Goal: Check status: Check status

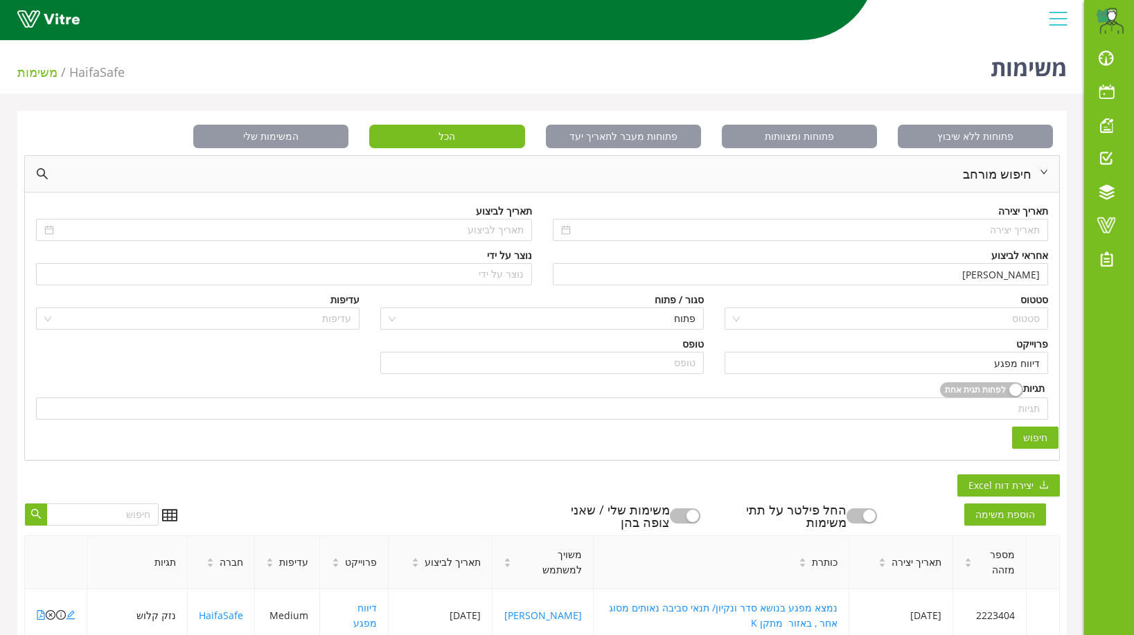
scroll to position [139, 0]
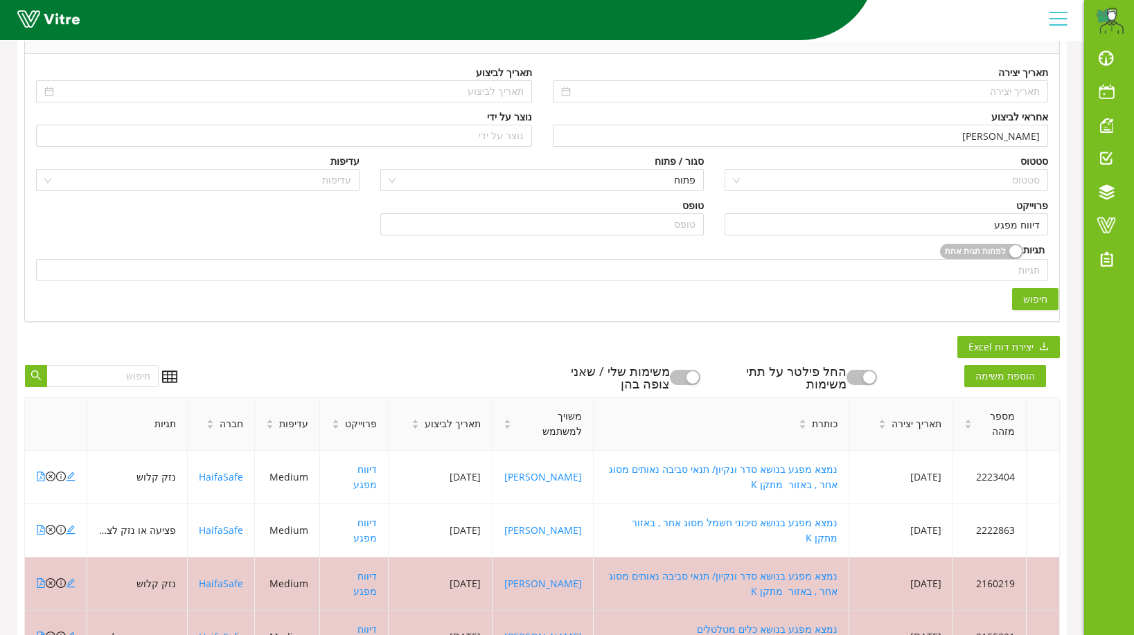
click at [1036, 297] on span "חיפוש" at bounding box center [1035, 299] width 24 height 15
click at [53, 525] on icon "close-circle" at bounding box center [51, 530] width 10 height 10
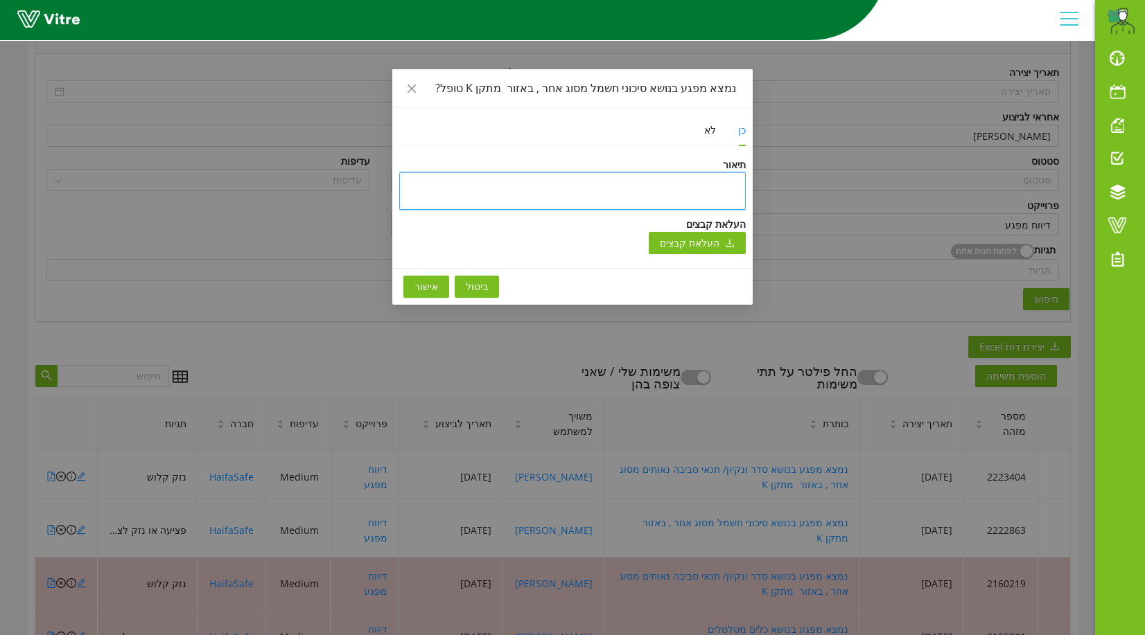
click at [739, 188] on textarea at bounding box center [572, 191] width 346 height 37
type textarea "מ"
type textarea "מפ"
type textarea "מפג"
type textarea "מפגע"
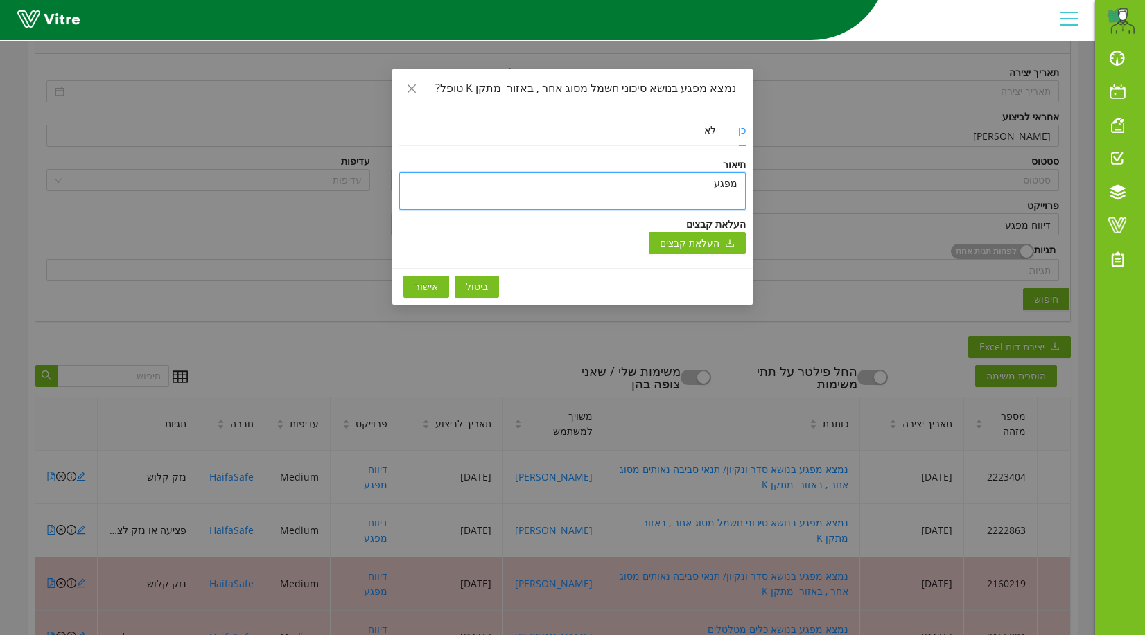
type textarea "מפגע"
type textarea "מפגע ט"
type textarea "מפגע טו"
type textarea "מפגע [PERSON_NAME]"
type textarea "מפגע טו"
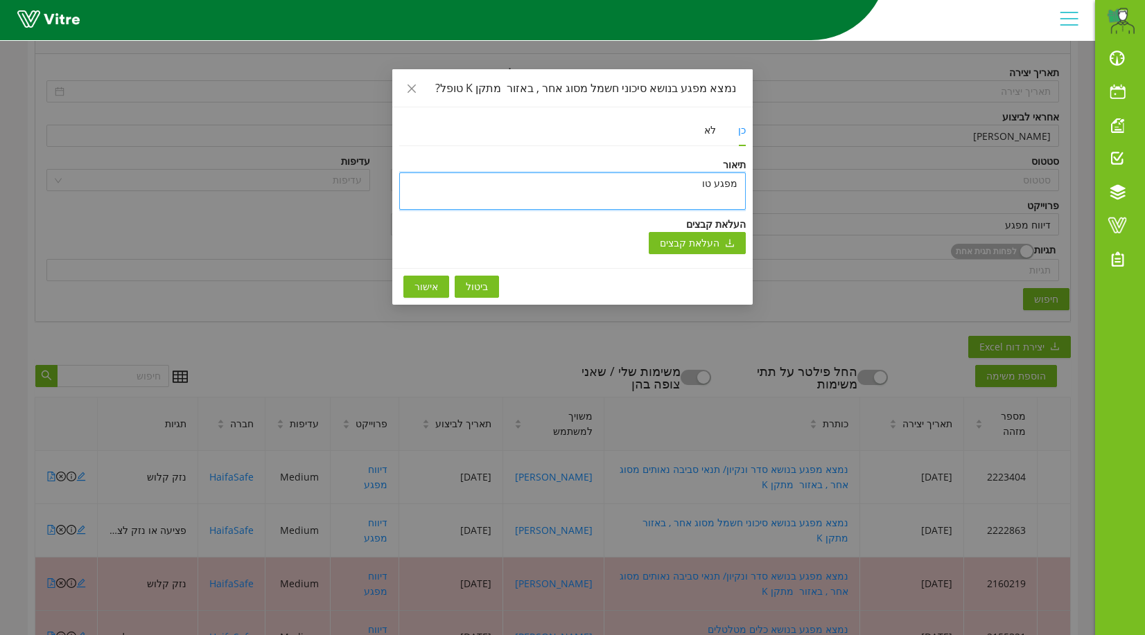
type textarea "מפגע טול"
type textarea "מפגע טול ו"
type textarea "מפגע טול ונ"
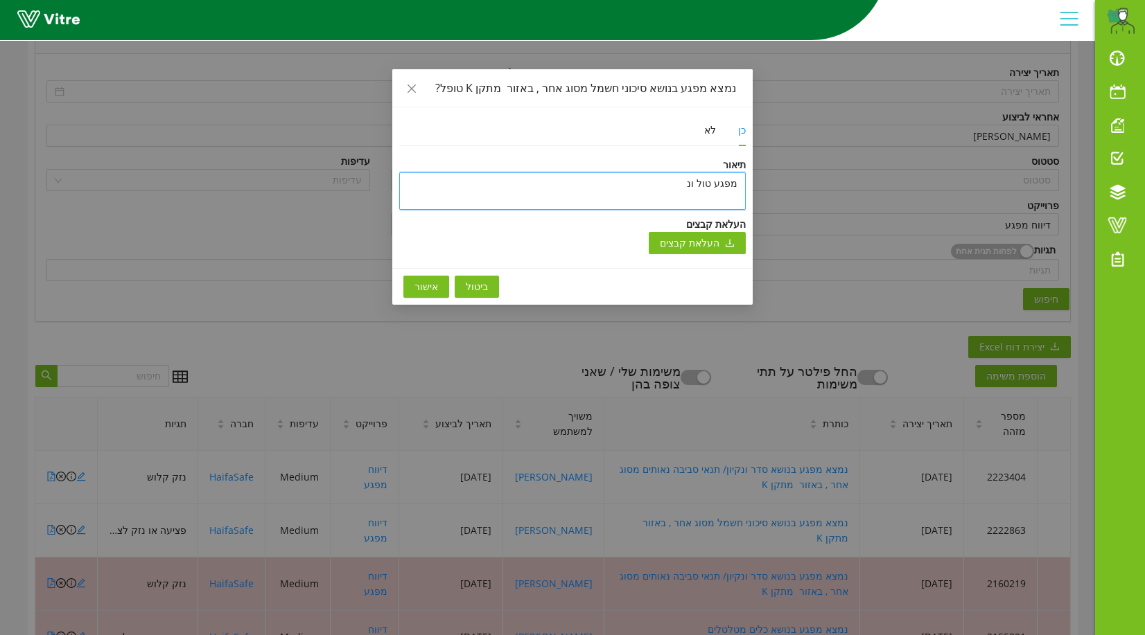
type textarea "מפגע טול ונ"
type textarea "מפגע [PERSON_NAME]"
type textarea "מפגע טול ונסג"
type textarea "מפגע טול ונסגר"
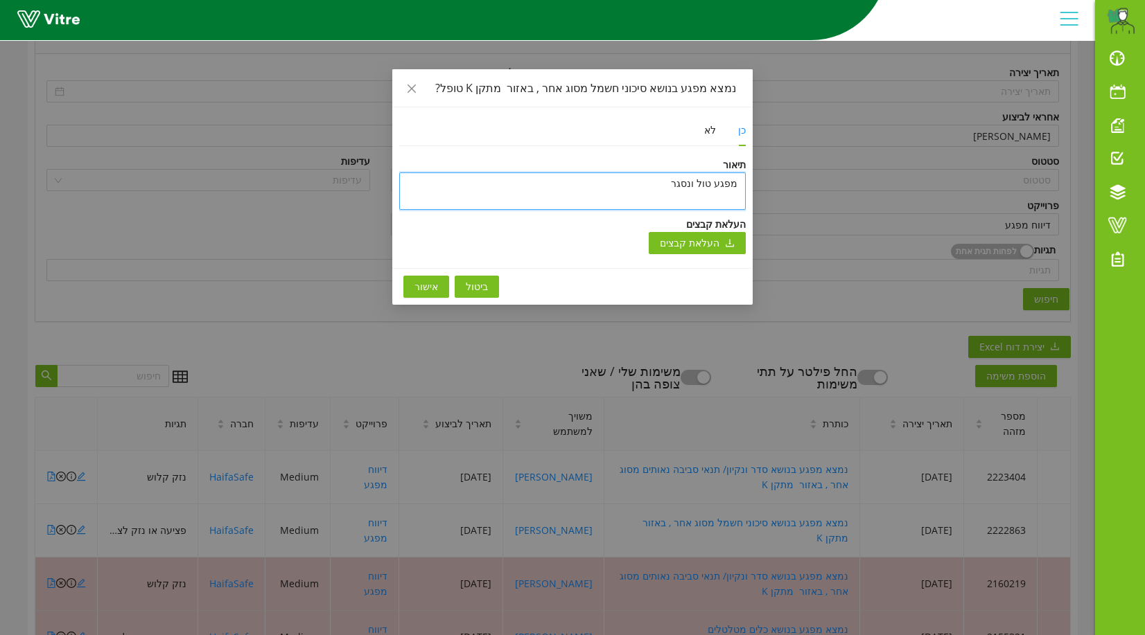
type textarea "מפגע טול ונסגר ב"
type textarea "מפגע [PERSON_NAME] בת"
type textarea "מפגע [PERSON_NAME] בתו"
type textarea "מפגע [PERSON_NAME] בתוכ"
type textarea "מפגע [PERSON_NAME] בתוכנ"
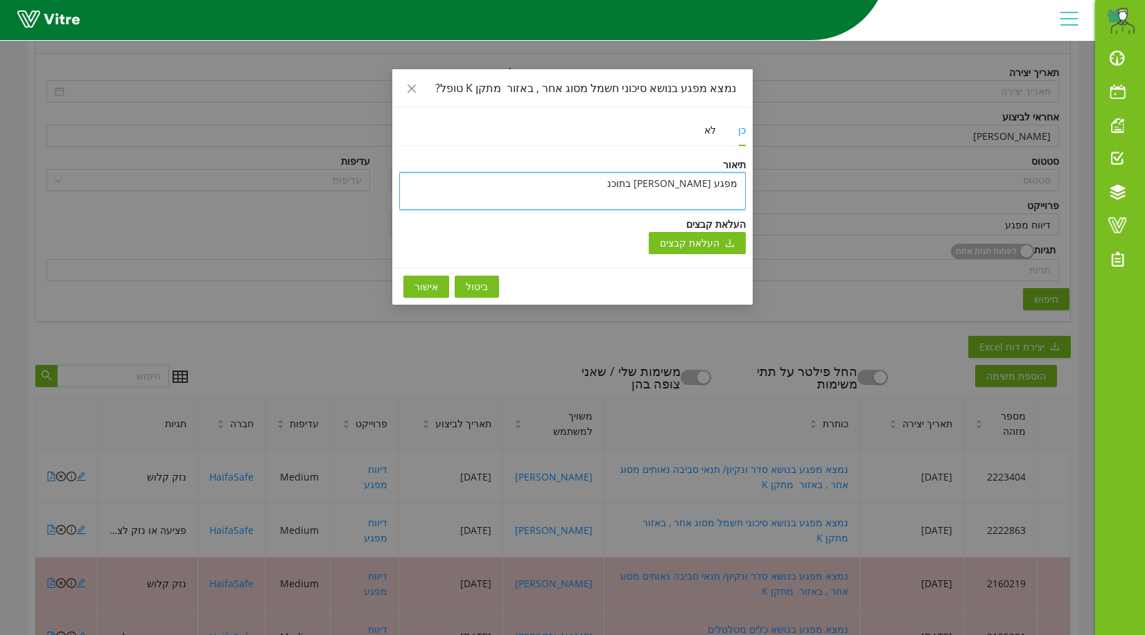
type textarea "מפגע [PERSON_NAME] בתוכנה"
click at [705, 182] on textarea "מפגע [PERSON_NAME] בתוכנה" at bounding box center [572, 191] width 346 height 37
type textarea "מפגע [PERSON_NAME] בתוכנה"
click at [425, 286] on span "אישור" at bounding box center [426, 286] width 24 height 15
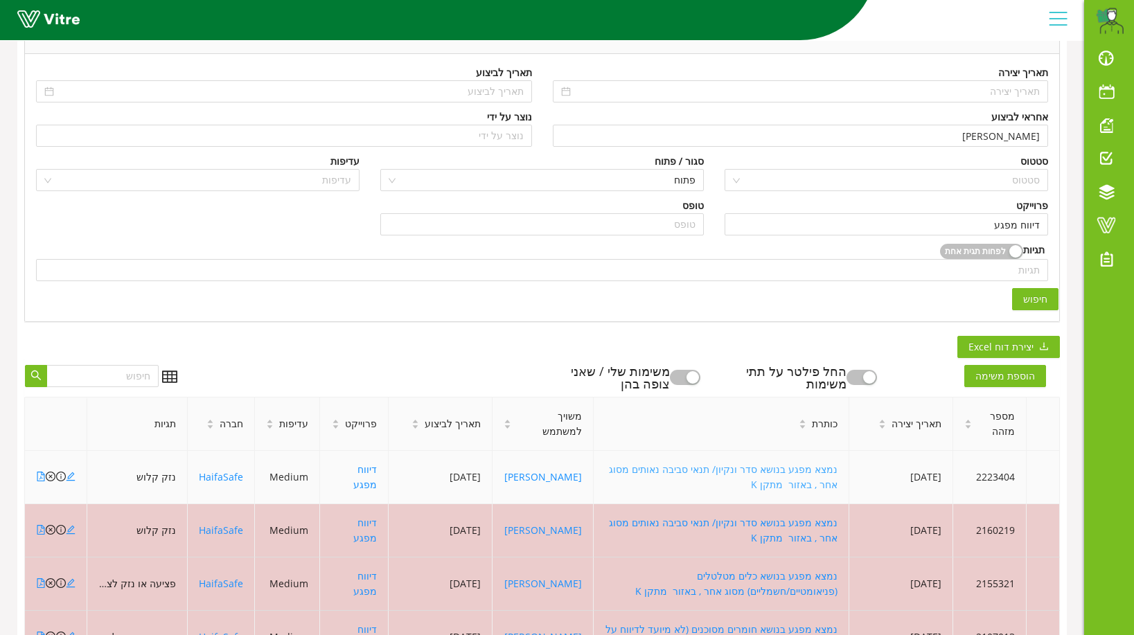
click at [766, 472] on link "נמצא מפגע בנושא סדר ונקיון/ תנאי סביבה נאותים מסוג אחר , באזור מתקן K" at bounding box center [723, 477] width 229 height 28
click at [677, 177] on span "פתוח" at bounding box center [542, 180] width 307 height 21
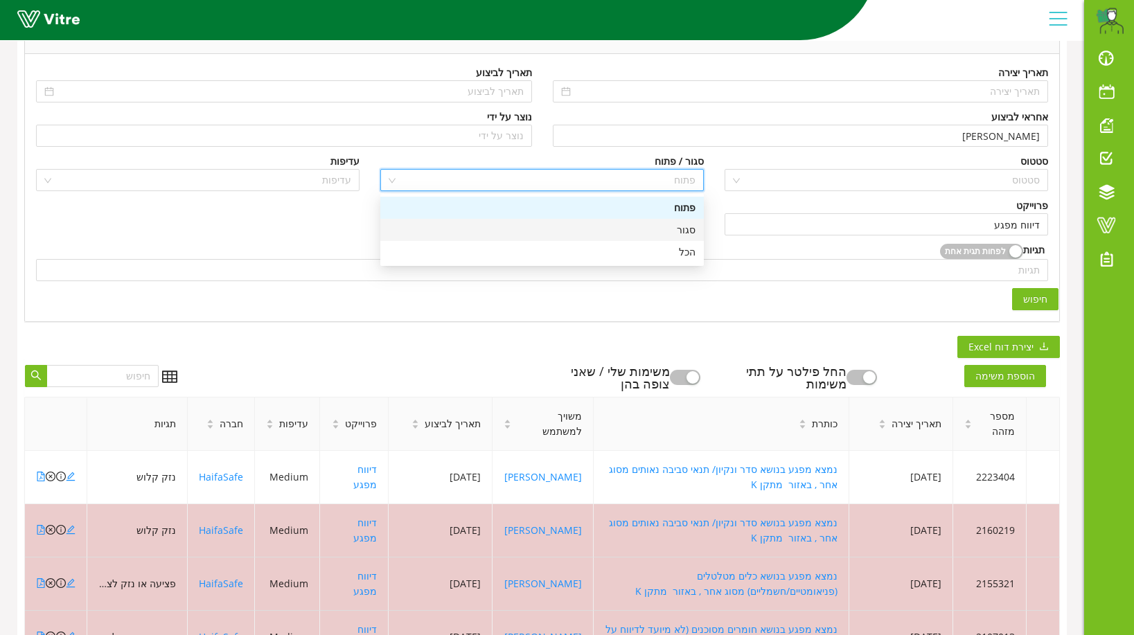
click at [696, 225] on div "סגור" at bounding box center [542, 230] width 324 height 22
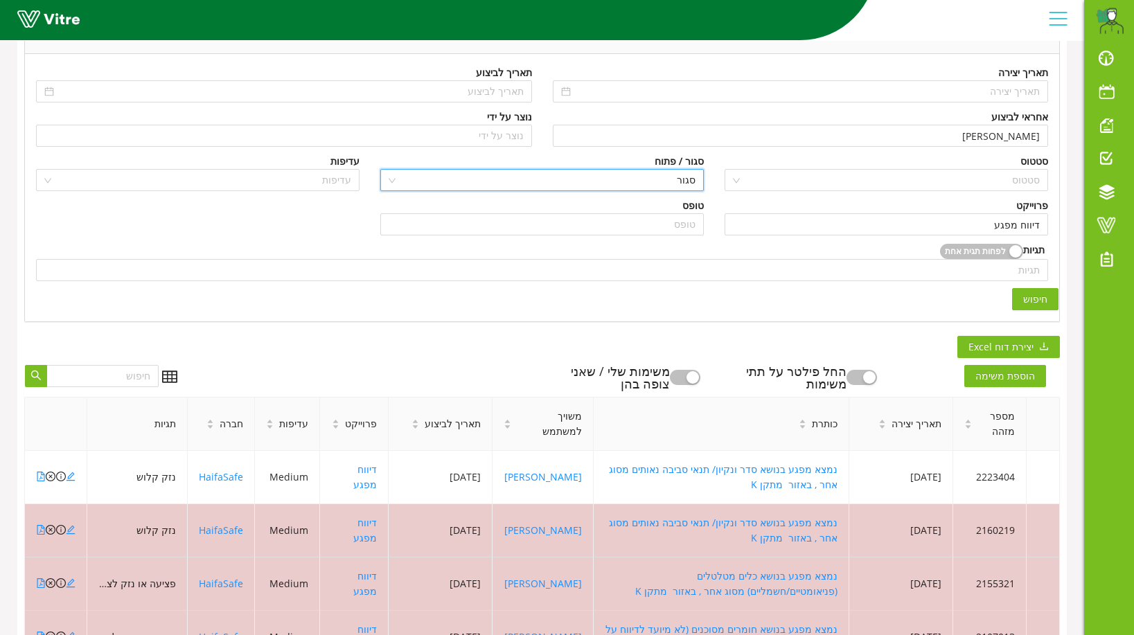
click at [1036, 300] on span "חיפוש" at bounding box center [1035, 299] width 24 height 15
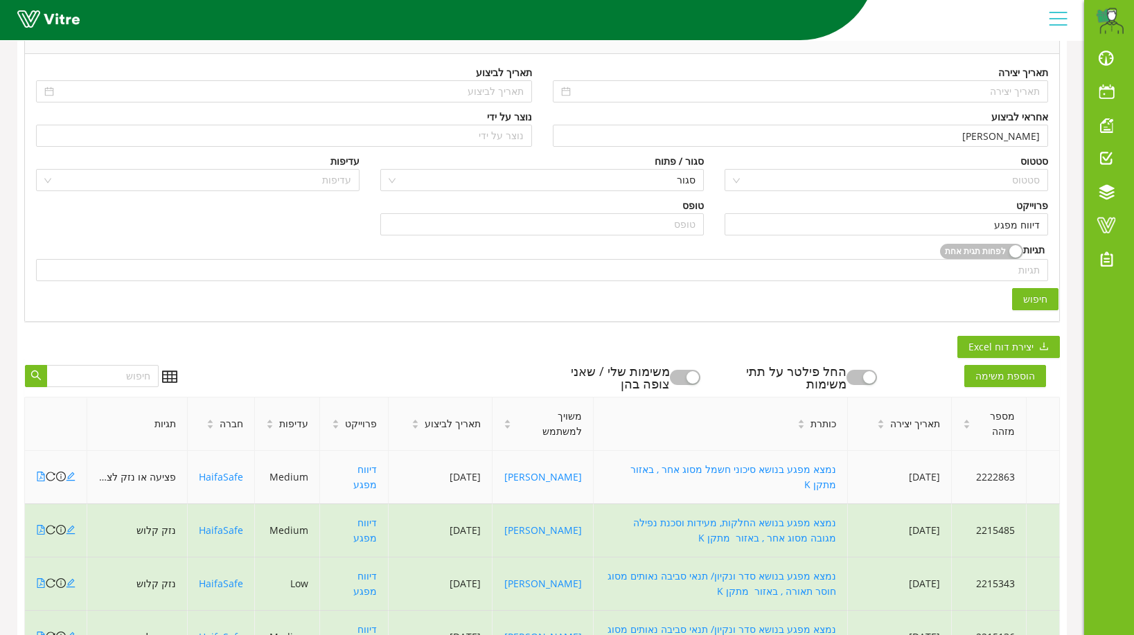
click at [688, 478] on td "נמצא מפגע בנושא סיכוני חשמל מסוג אחר , באזור מתקן K" at bounding box center [721, 477] width 254 height 53
click at [688, 473] on link "נמצא מפגע בנושא סיכוני חשמל מסוג אחר , באזור מתקן K" at bounding box center [732, 477] width 209 height 28
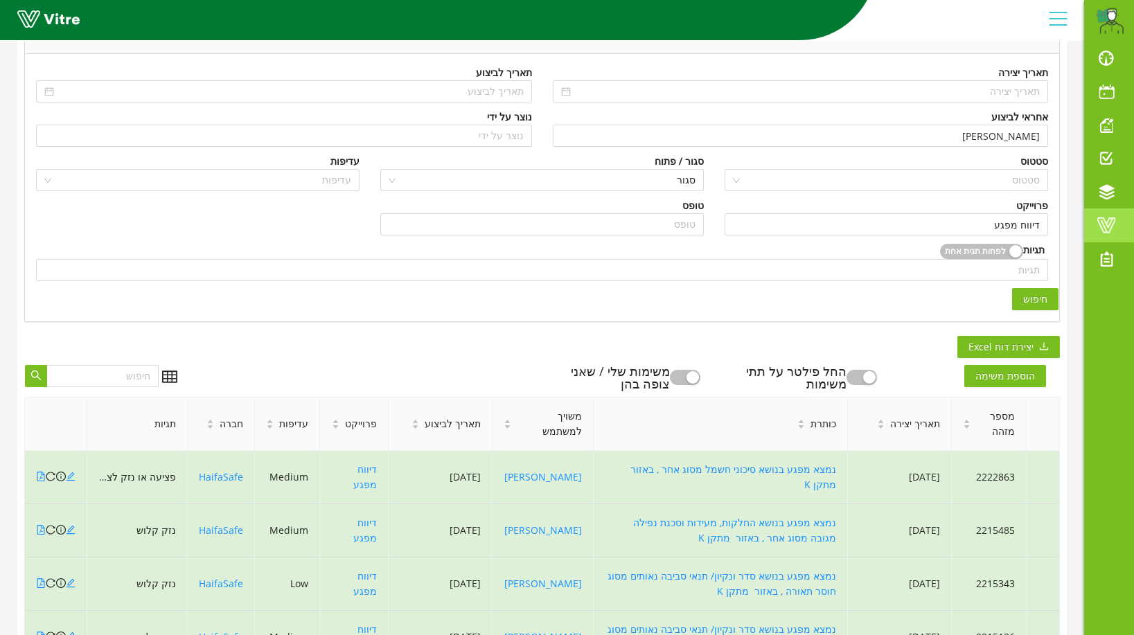
click at [1112, 218] on span at bounding box center [1106, 225] width 35 height 17
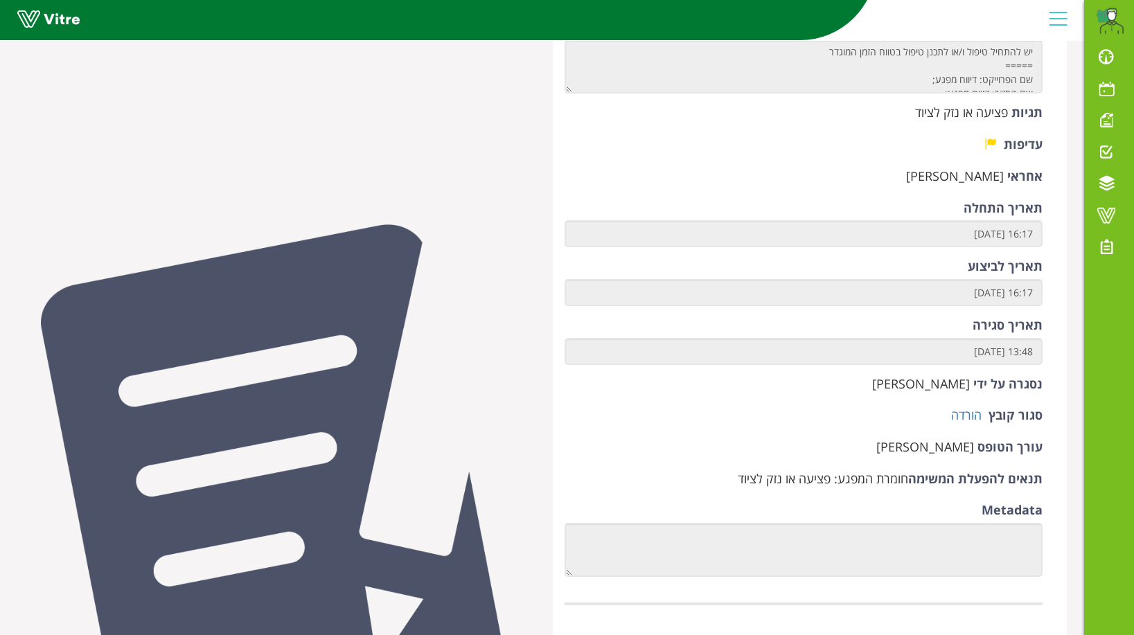
scroll to position [554, 0]
